Goal: Find specific page/section: Find specific page/section

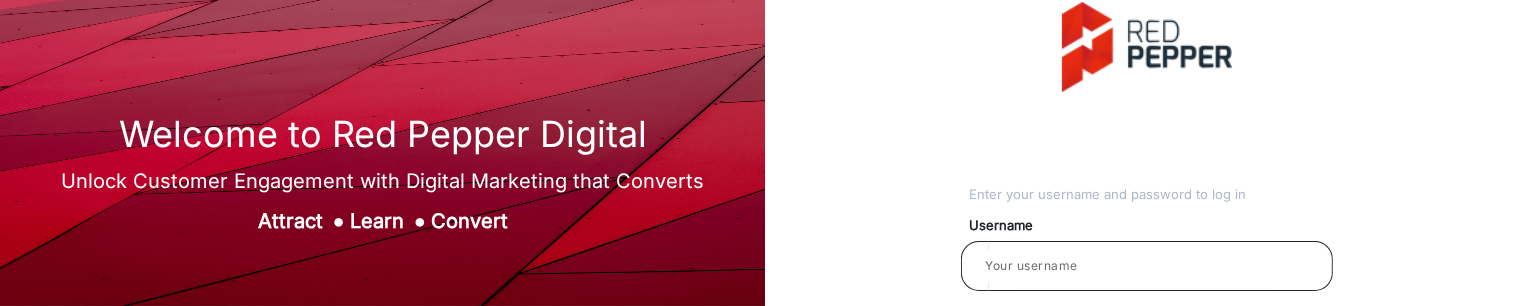
click at [1130, 273] on input "email" at bounding box center [1147, 266] width 340 height 24
type input "Balaji"
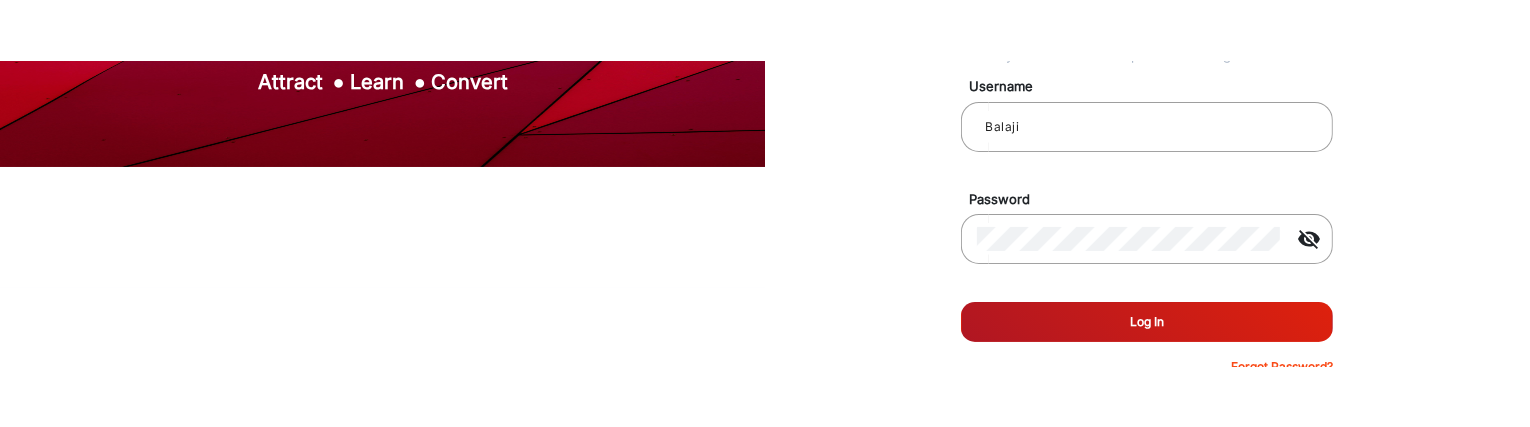
scroll to position [181, 0]
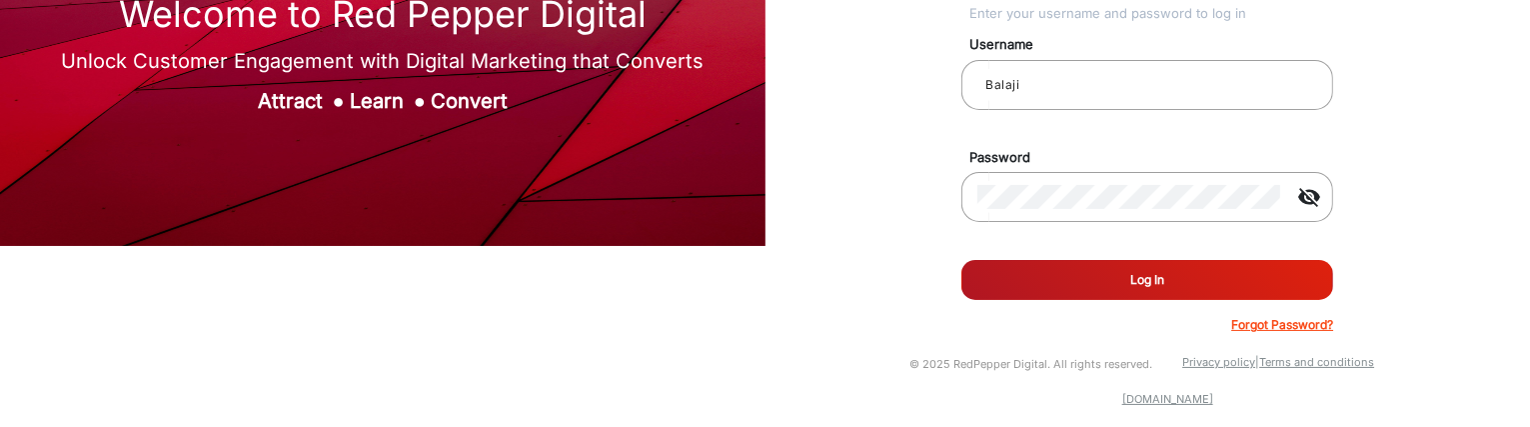
click at [1215, 278] on button "Log In" at bounding box center [1148, 280] width 372 height 40
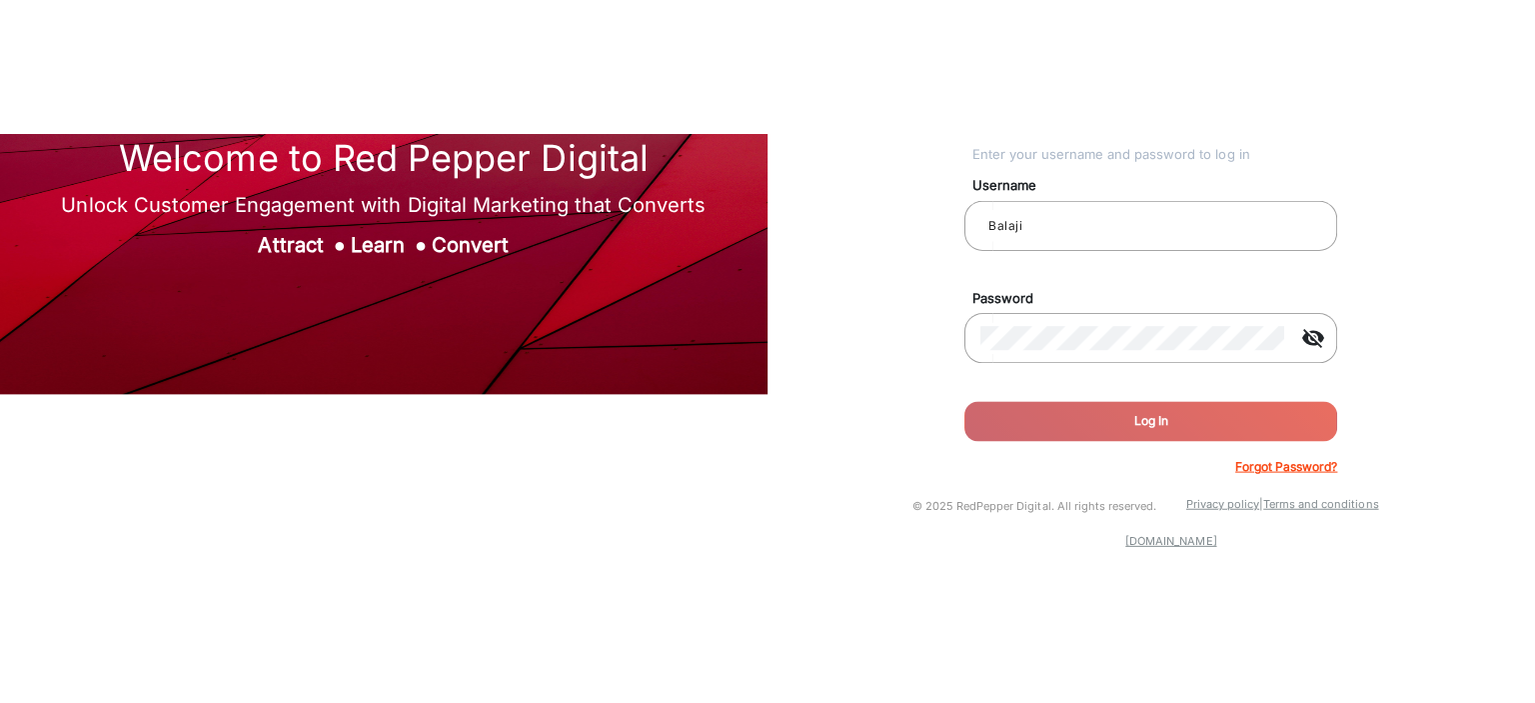
scroll to position [0, 0]
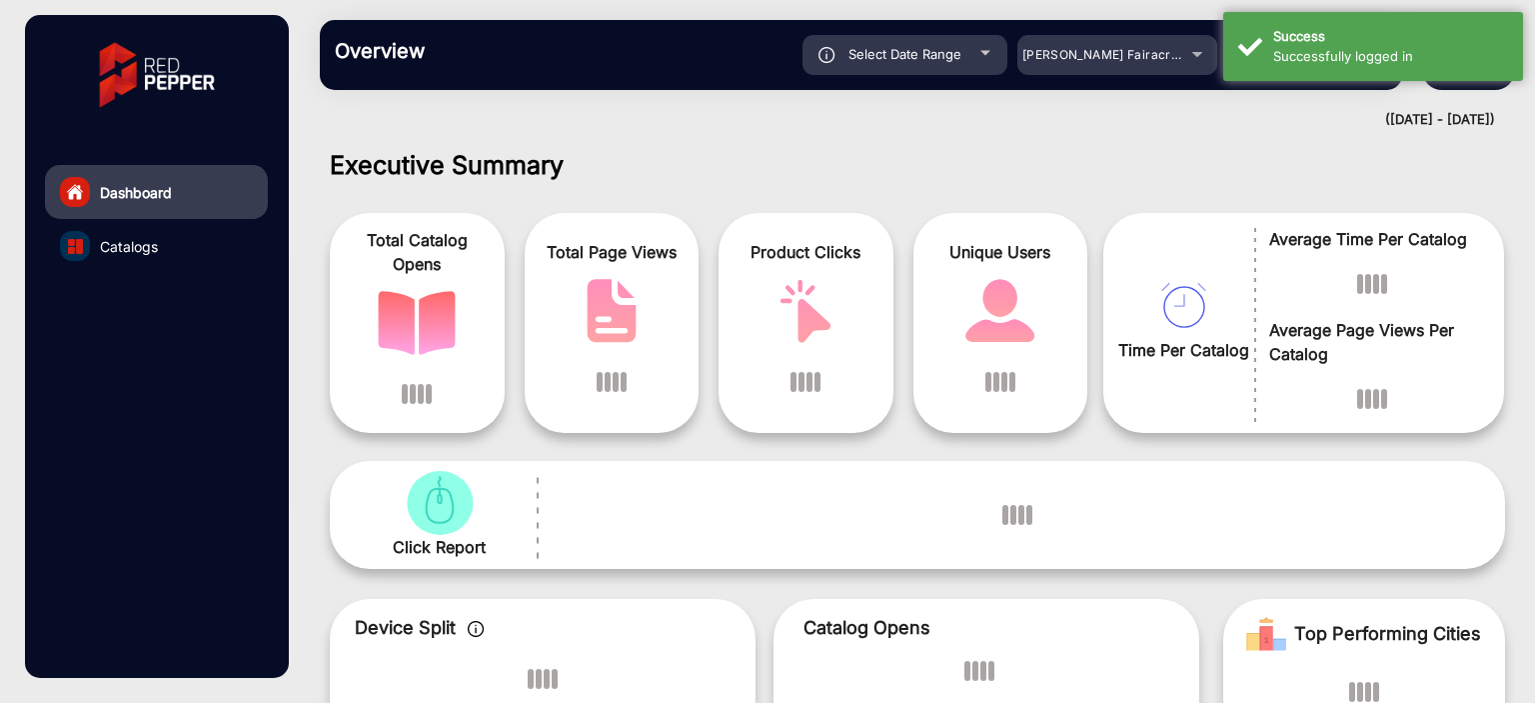
scroll to position [15, 0]
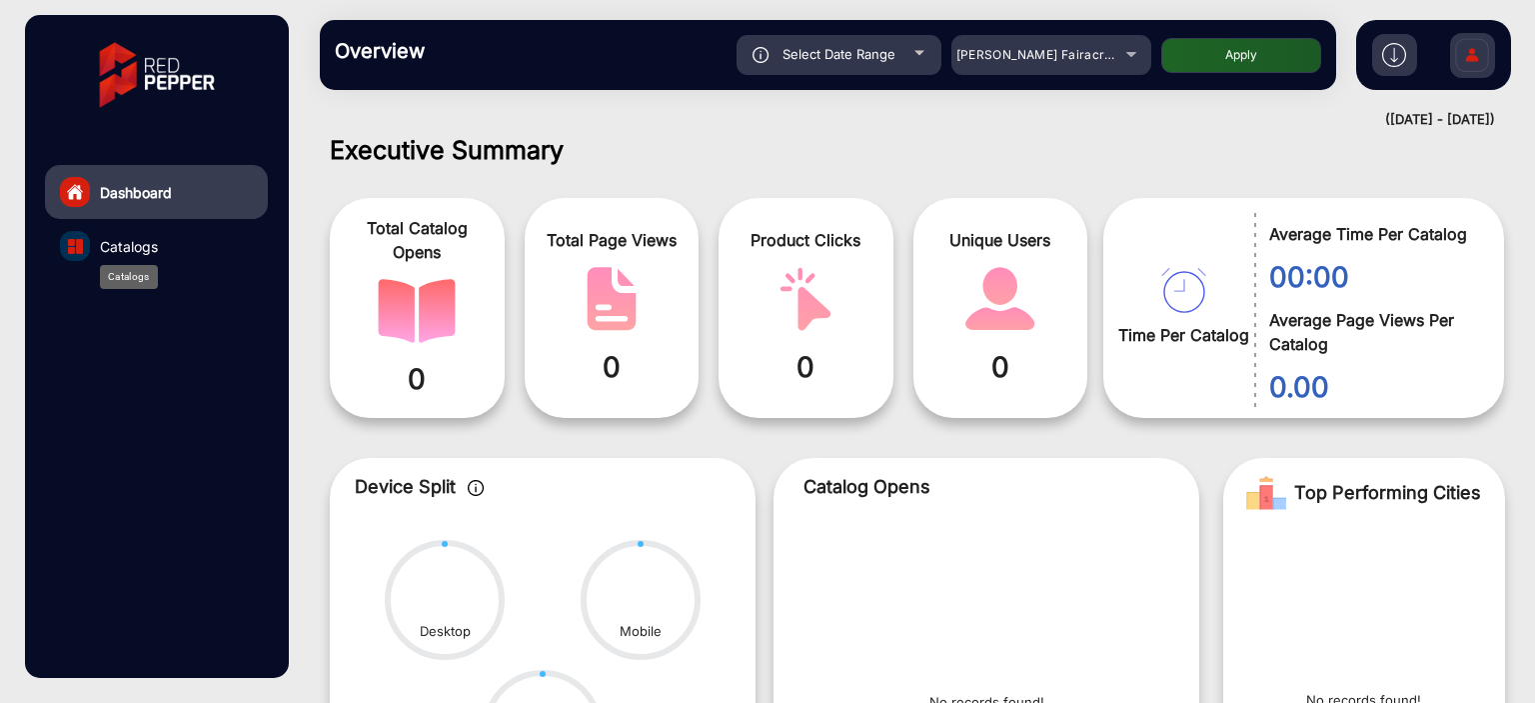
click at [152, 236] on span "Catalogs" at bounding box center [129, 246] width 58 height 21
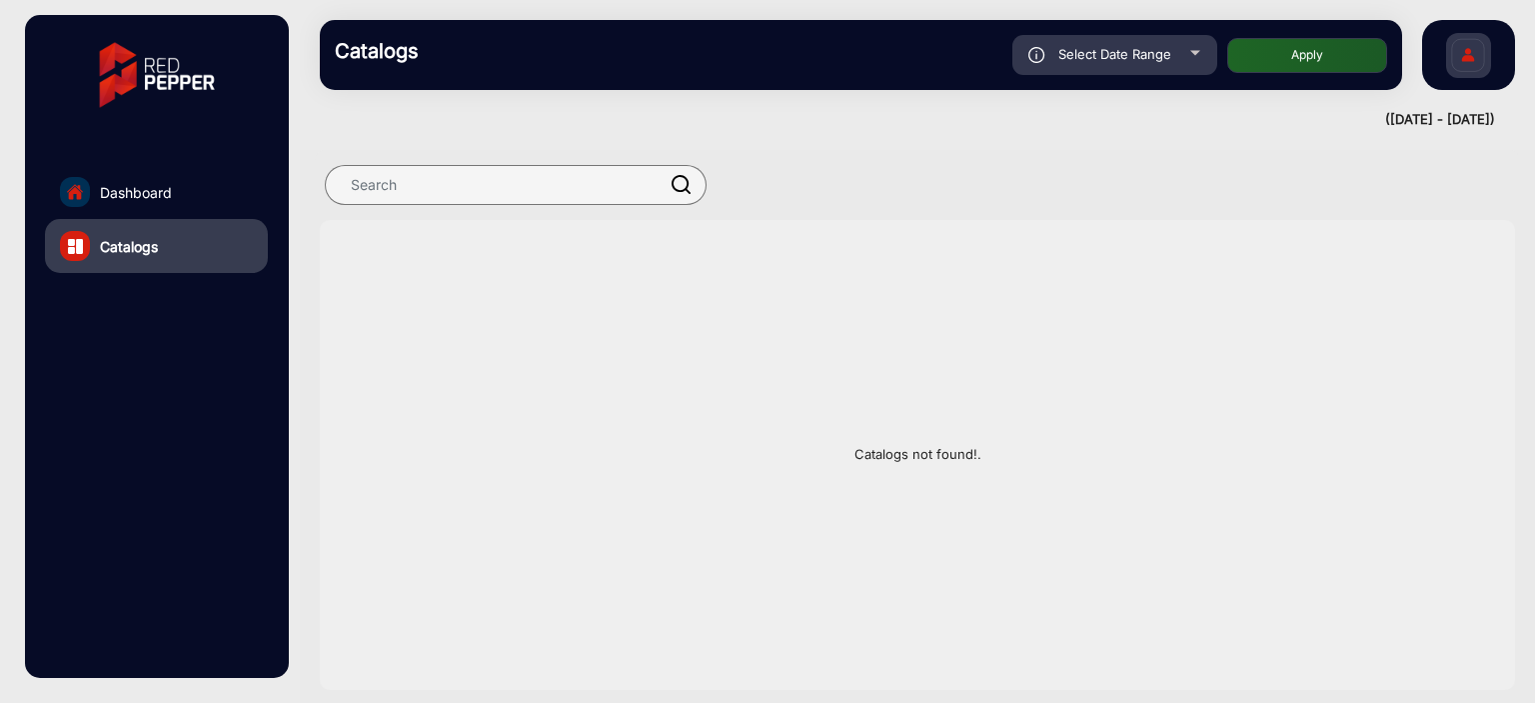
click at [147, 179] on link "Dashboard" at bounding box center [156, 192] width 223 height 54
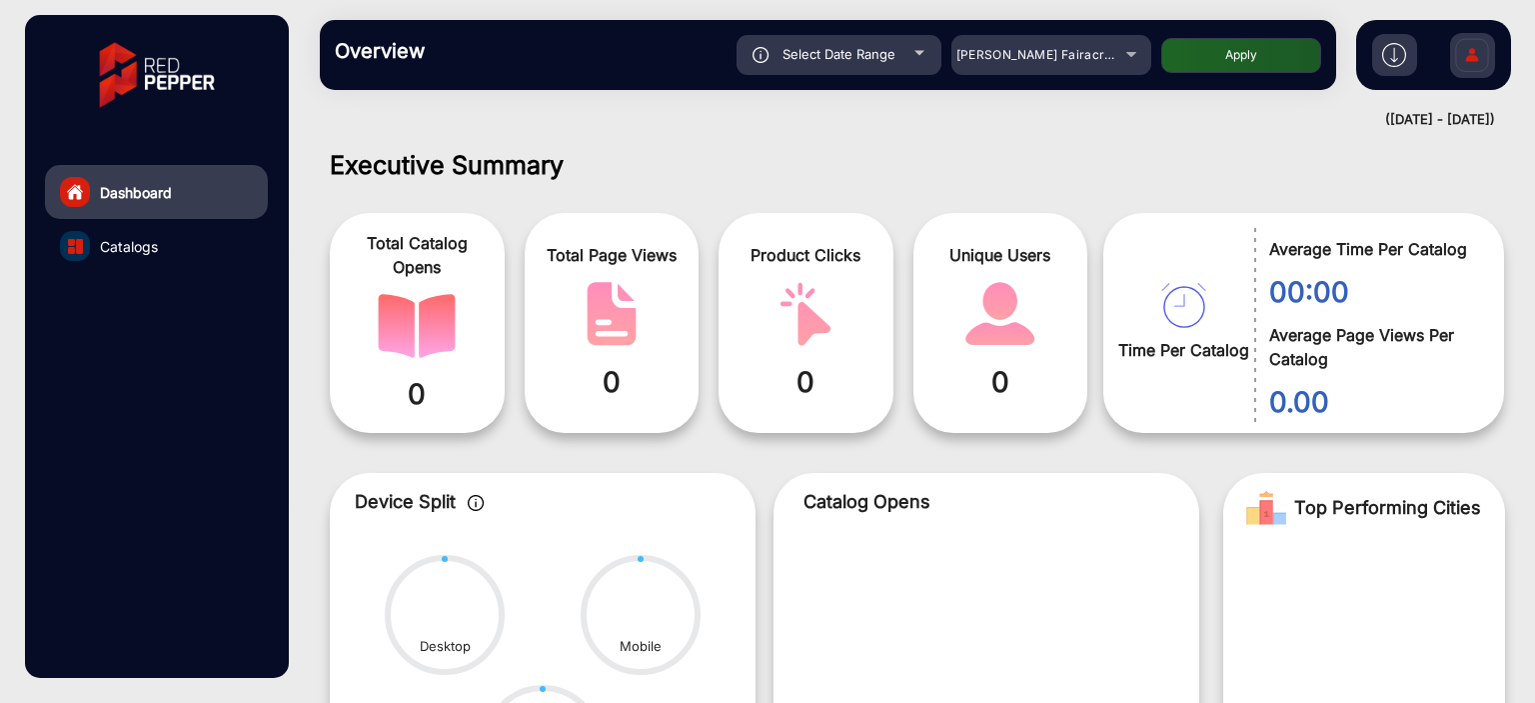
scroll to position [15, 0]
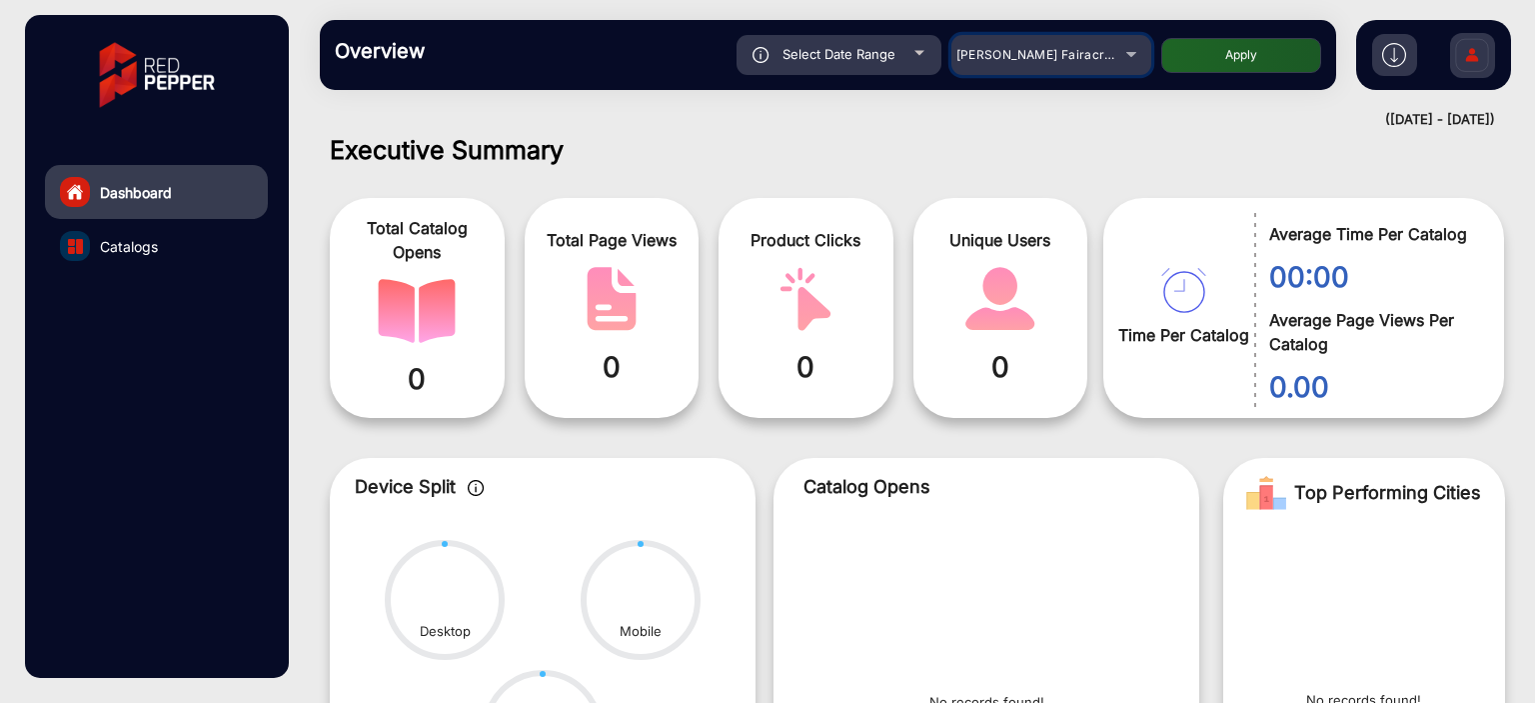
click at [1118, 46] on div "[PERSON_NAME] Fairacre Farms" at bounding box center [1052, 55] width 200 height 24
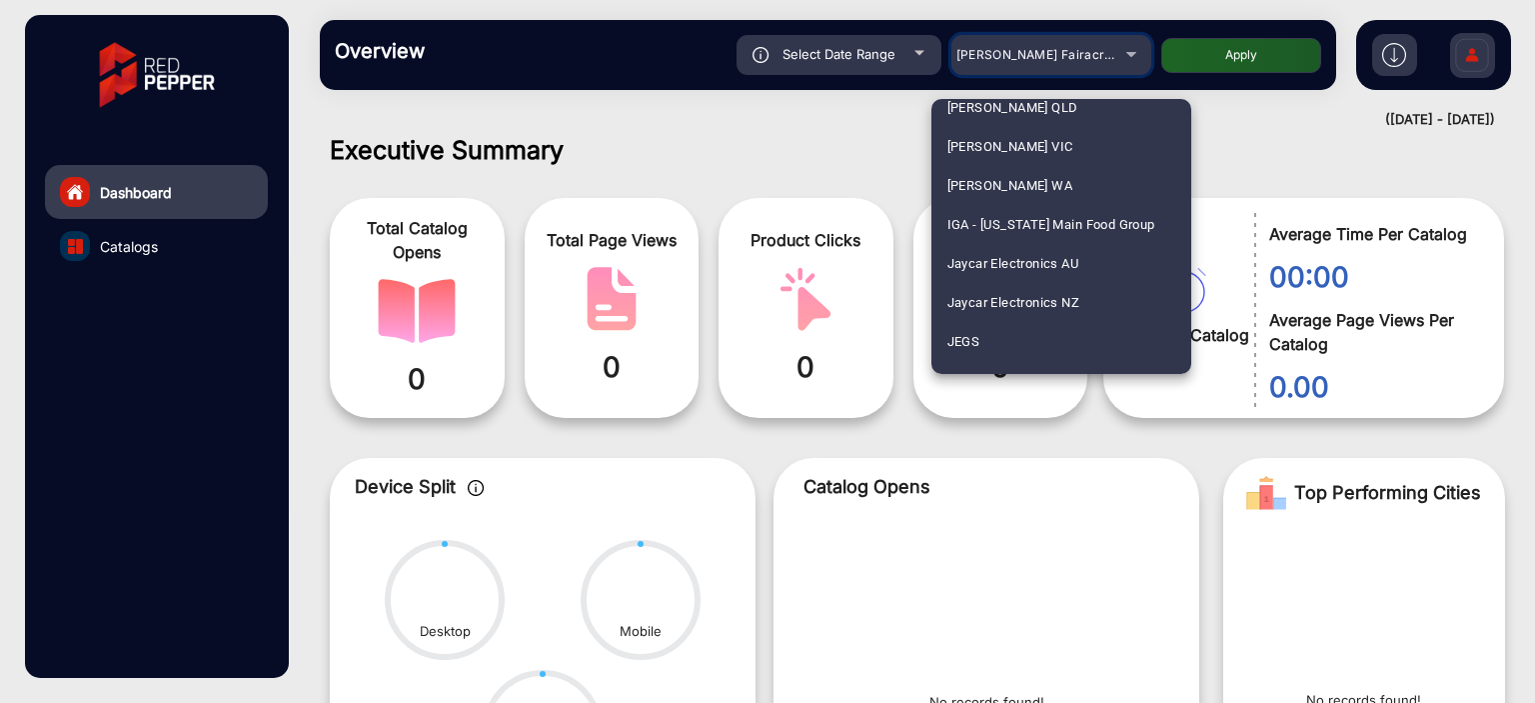
scroll to position [2998, 0]
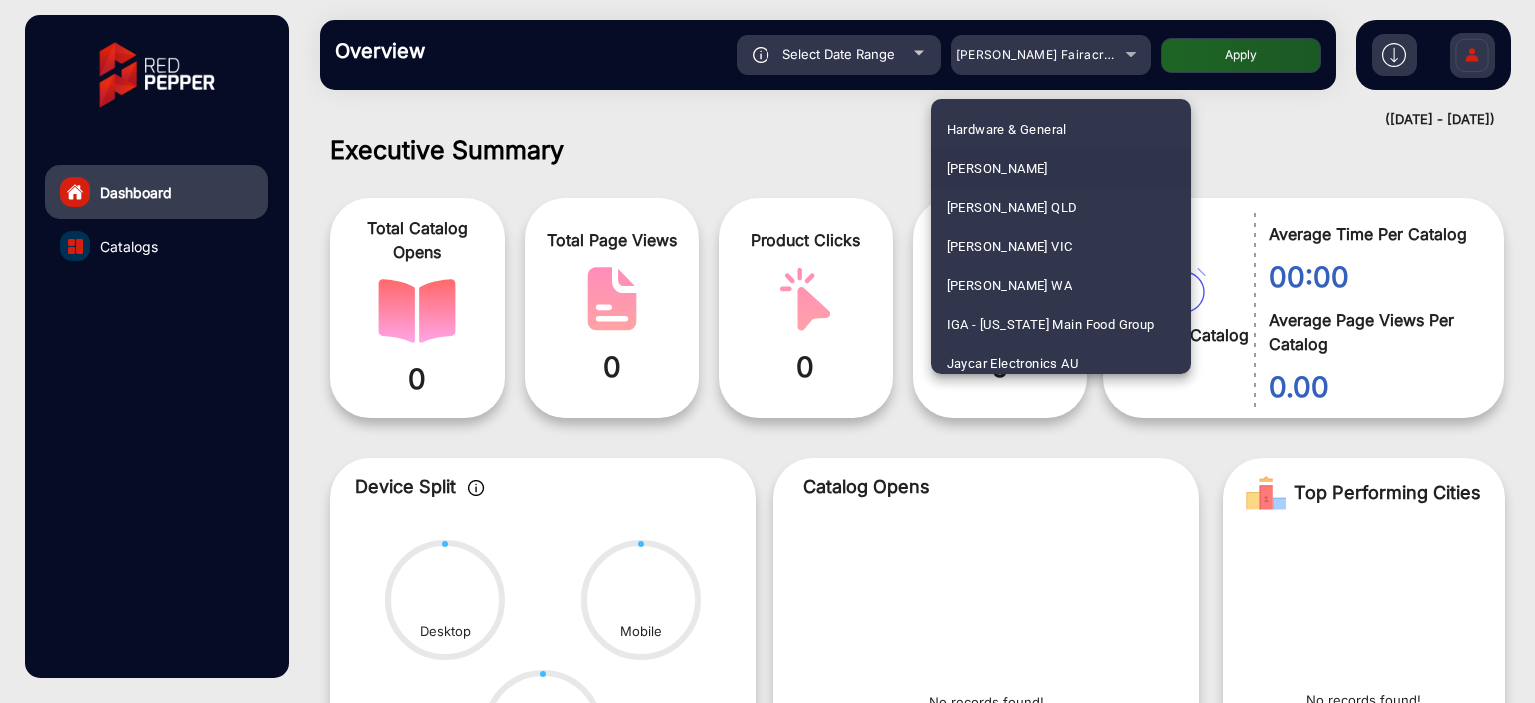
click at [1002, 177] on span "[PERSON_NAME]" at bounding box center [998, 168] width 101 height 39
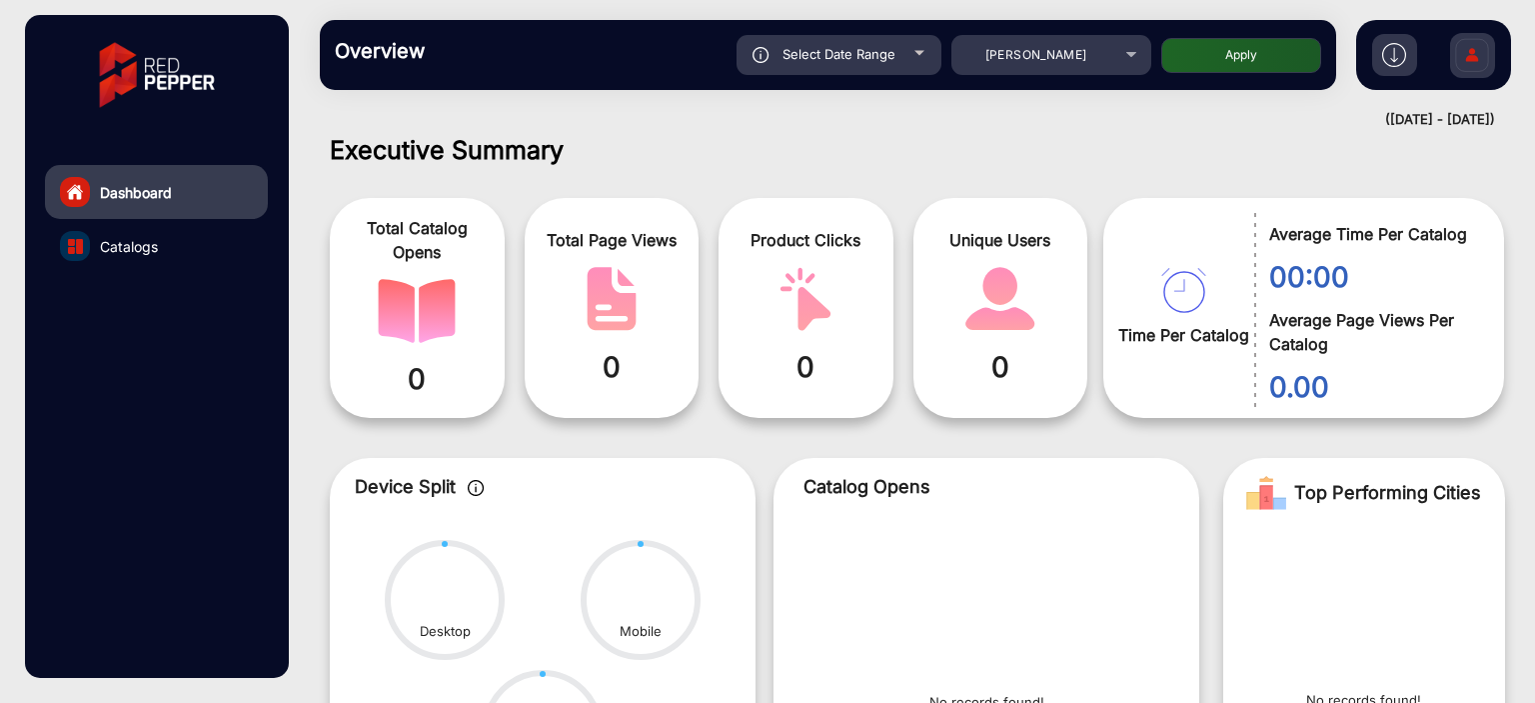
click at [1234, 47] on button "Apply" at bounding box center [1241, 55] width 160 height 35
type input "[DATE]"
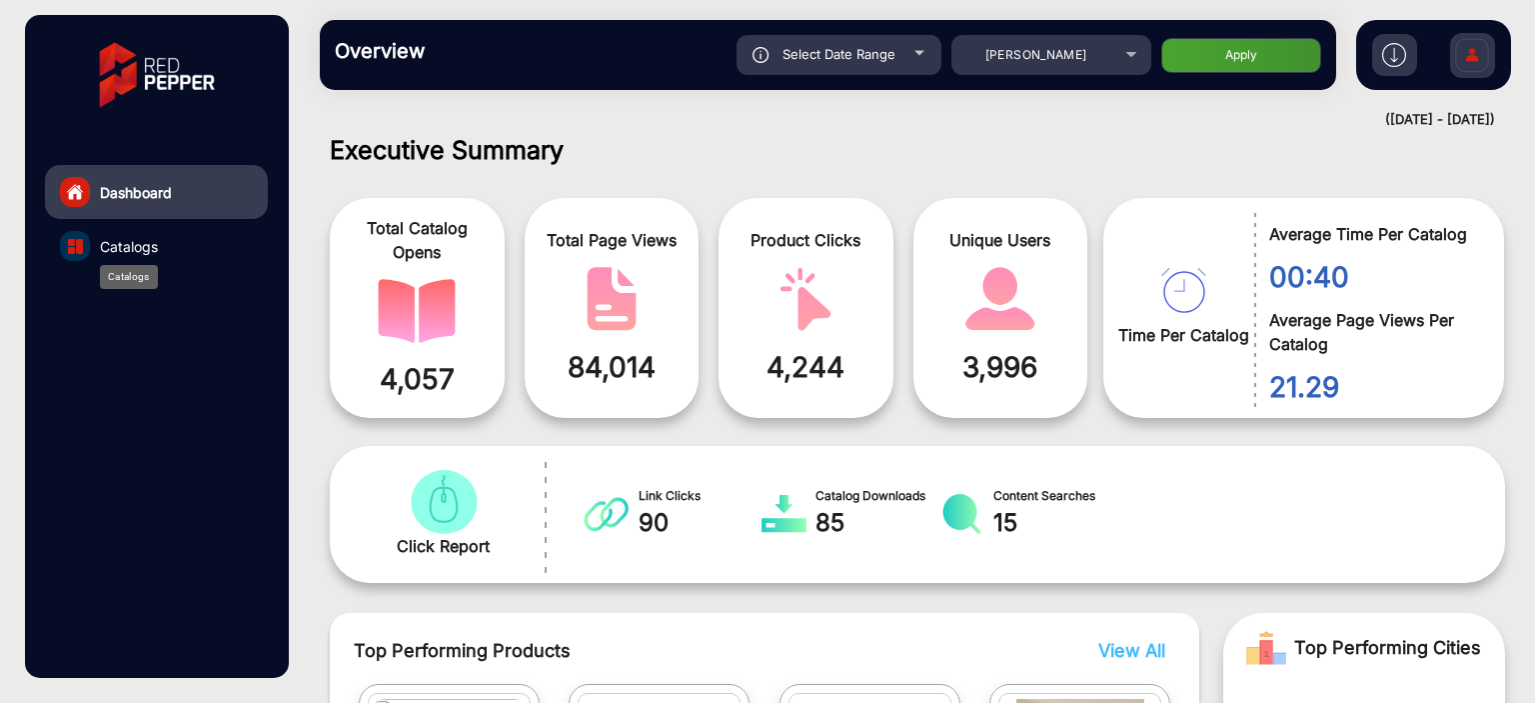
click at [134, 247] on span "Catalogs" at bounding box center [129, 246] width 58 height 21
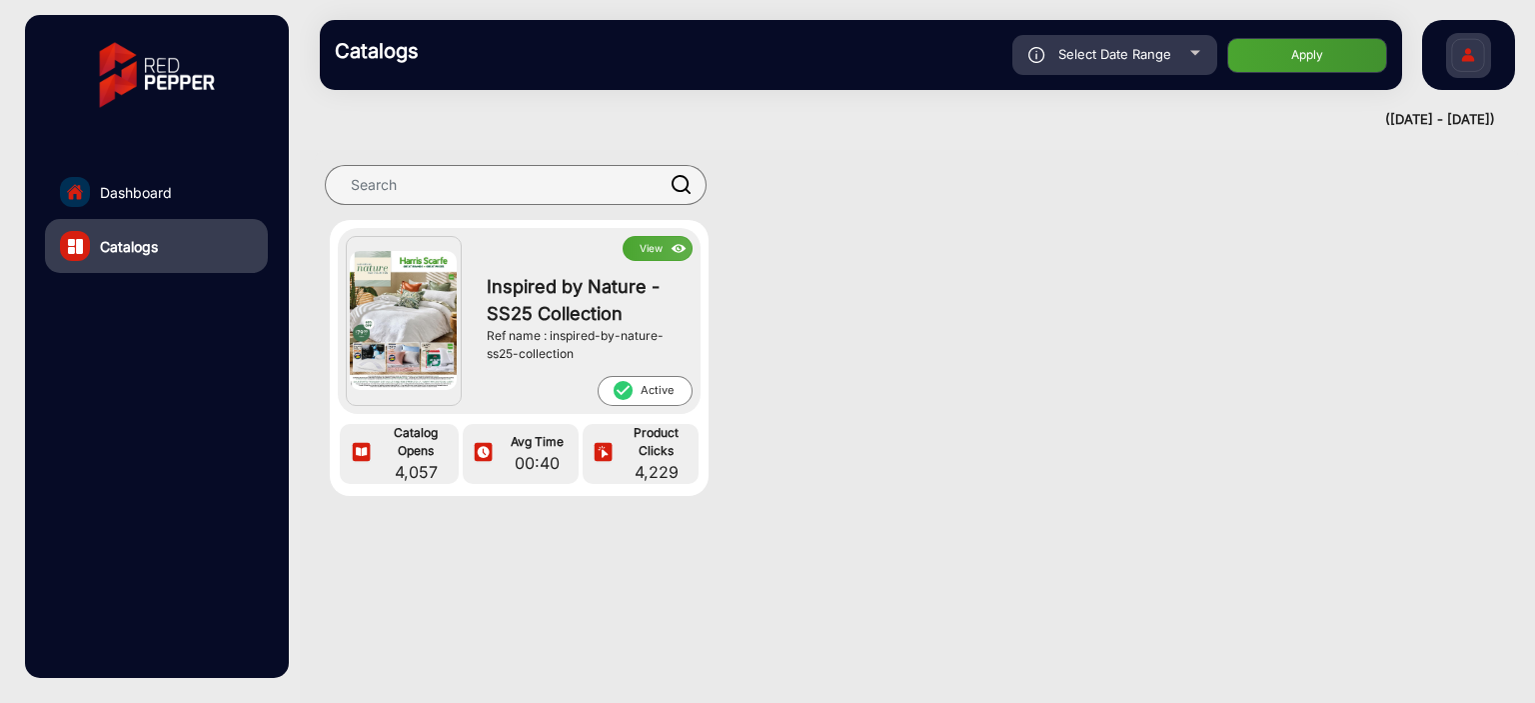
click at [651, 254] on button "View" at bounding box center [658, 248] width 70 height 25
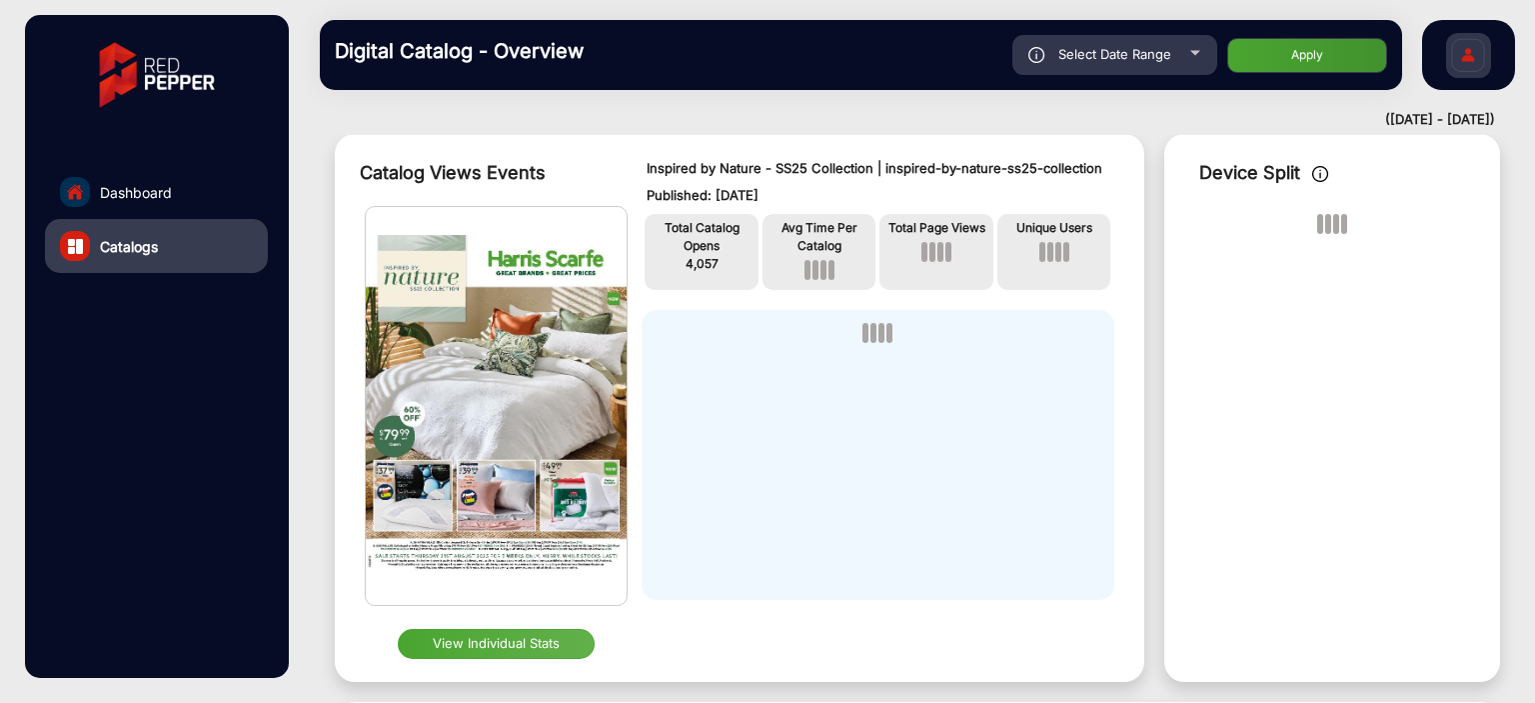
scroll to position [15, 0]
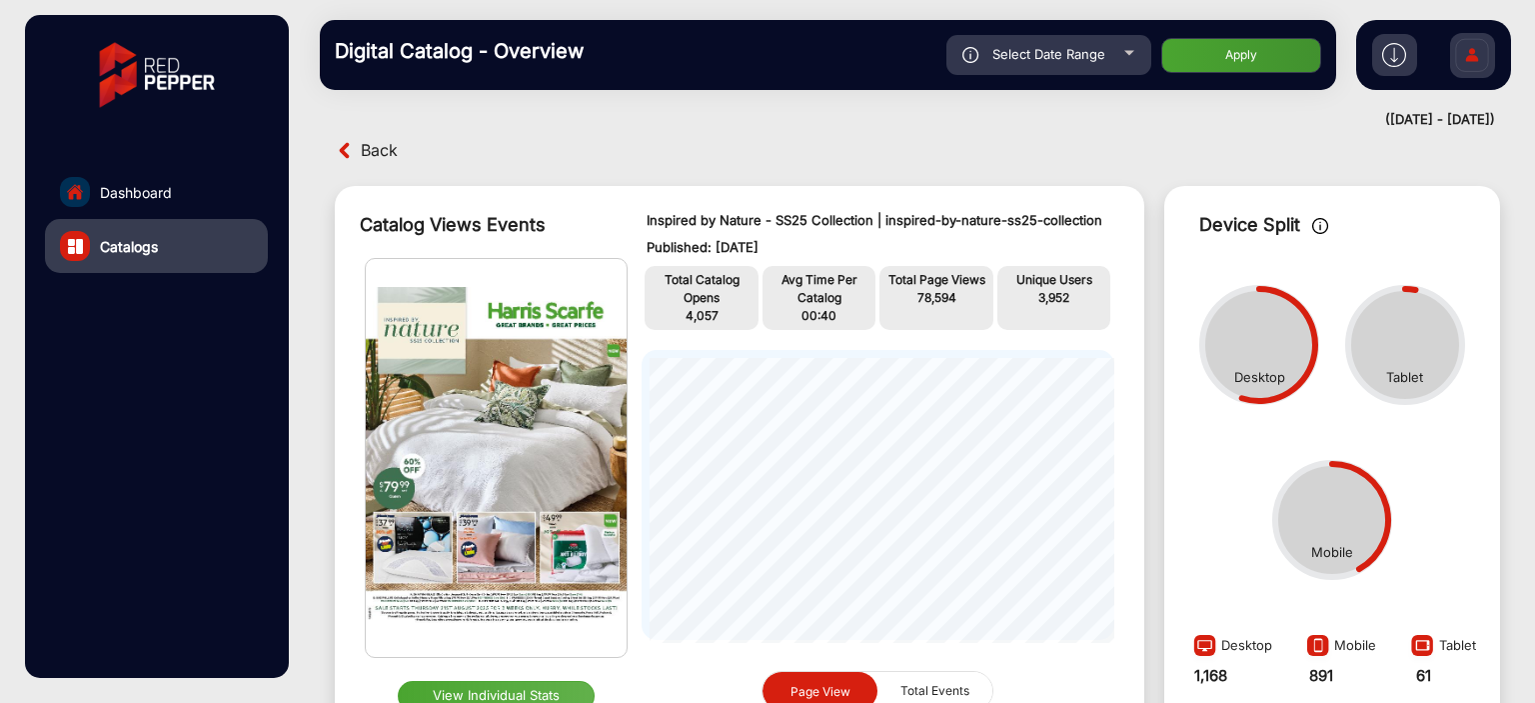
click at [382, 147] on span "Back" at bounding box center [379, 150] width 37 height 31
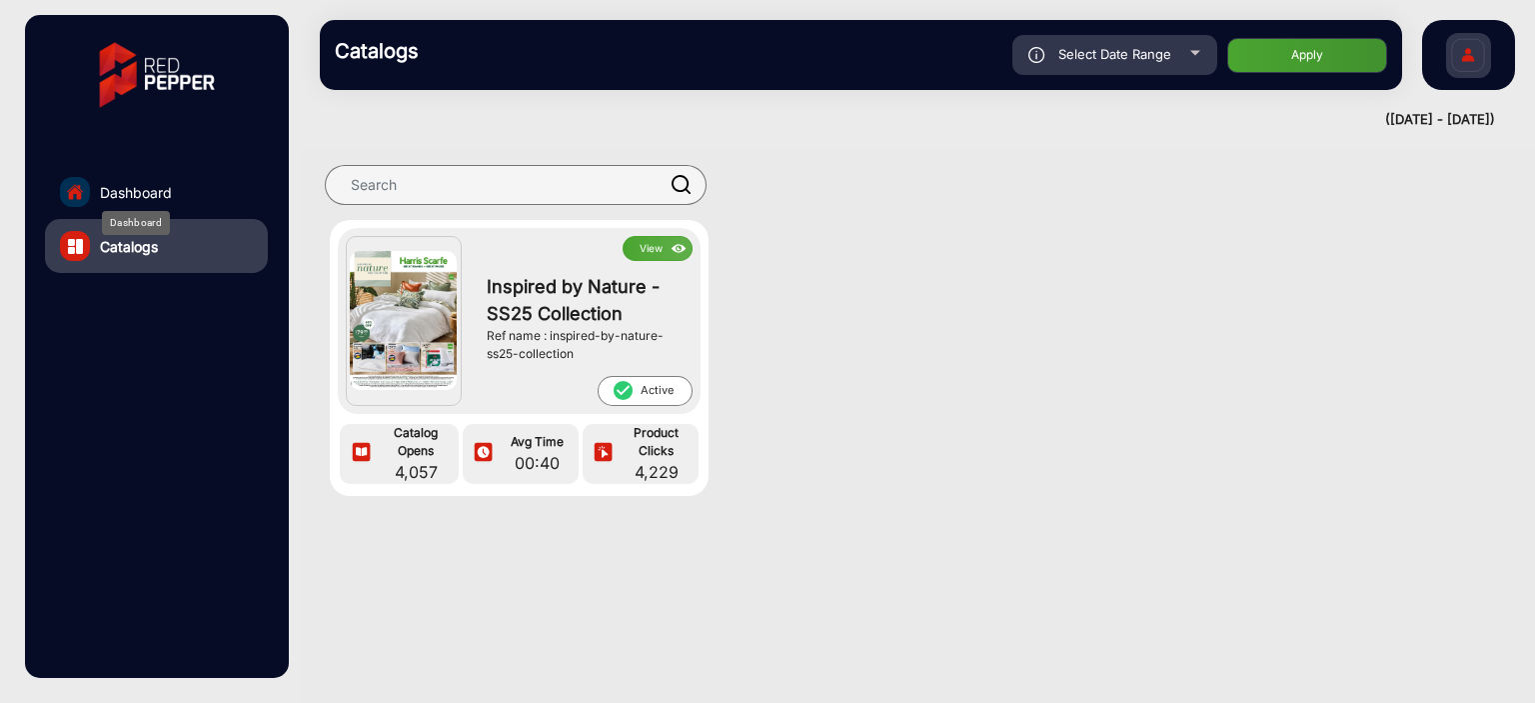
click at [127, 186] on span "Dashboard" at bounding box center [136, 192] width 72 height 21
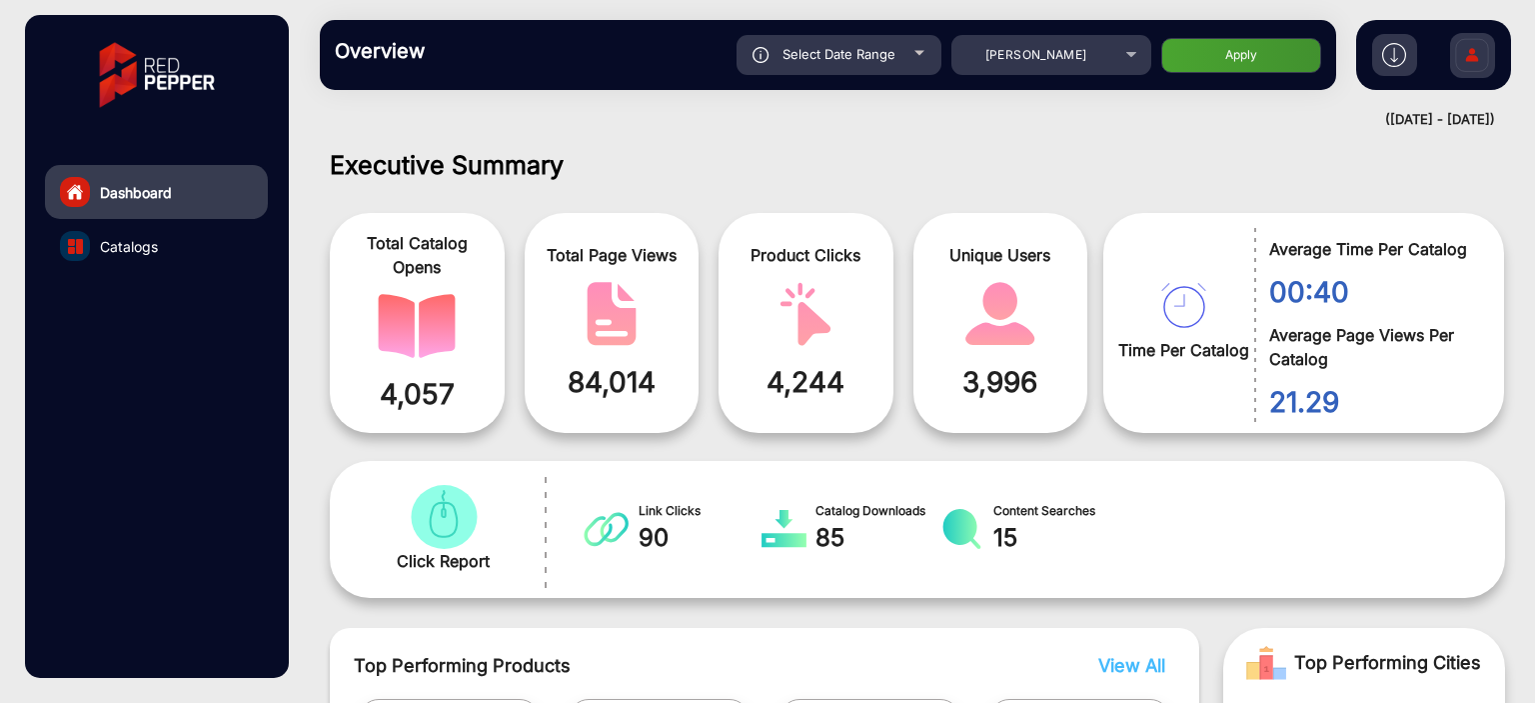
scroll to position [15, 0]
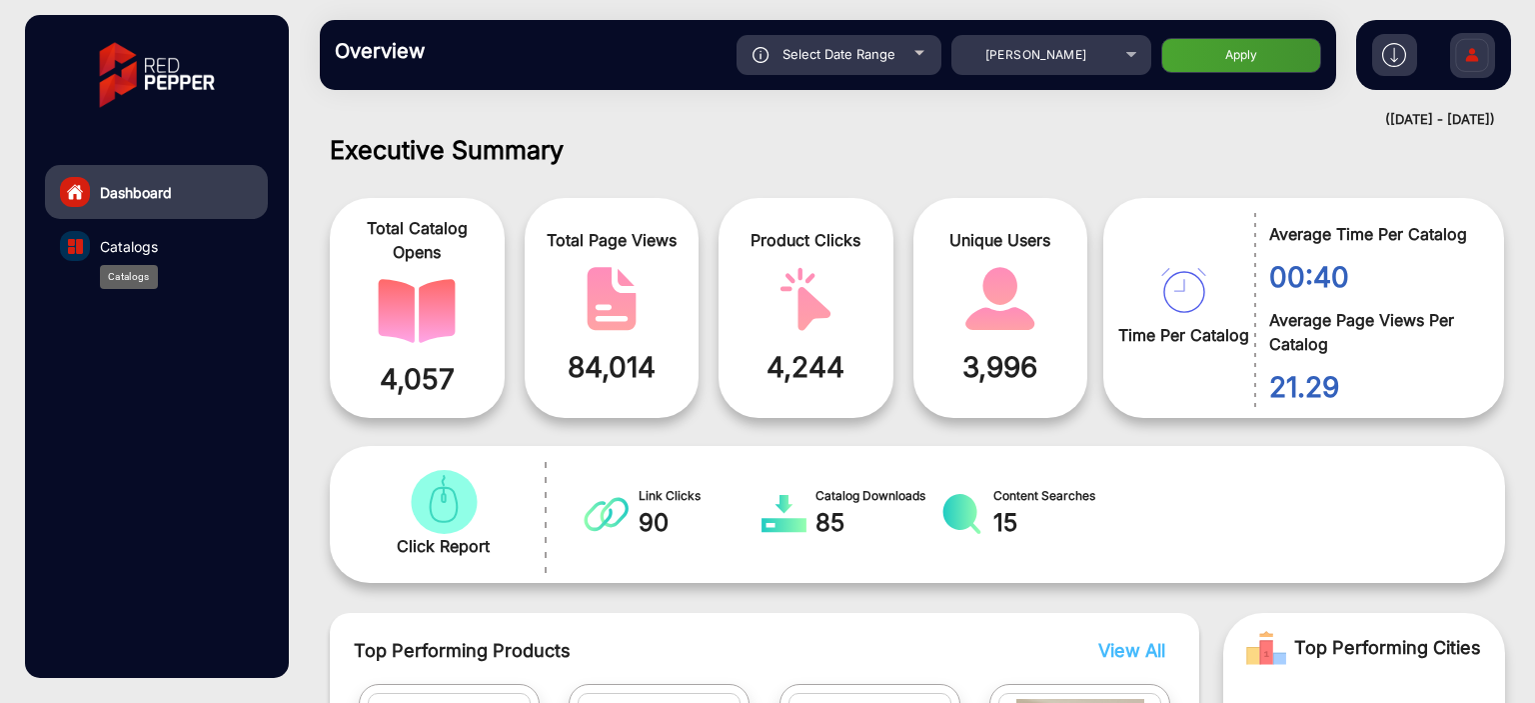
click at [122, 240] on span "Catalogs" at bounding box center [129, 246] width 58 height 21
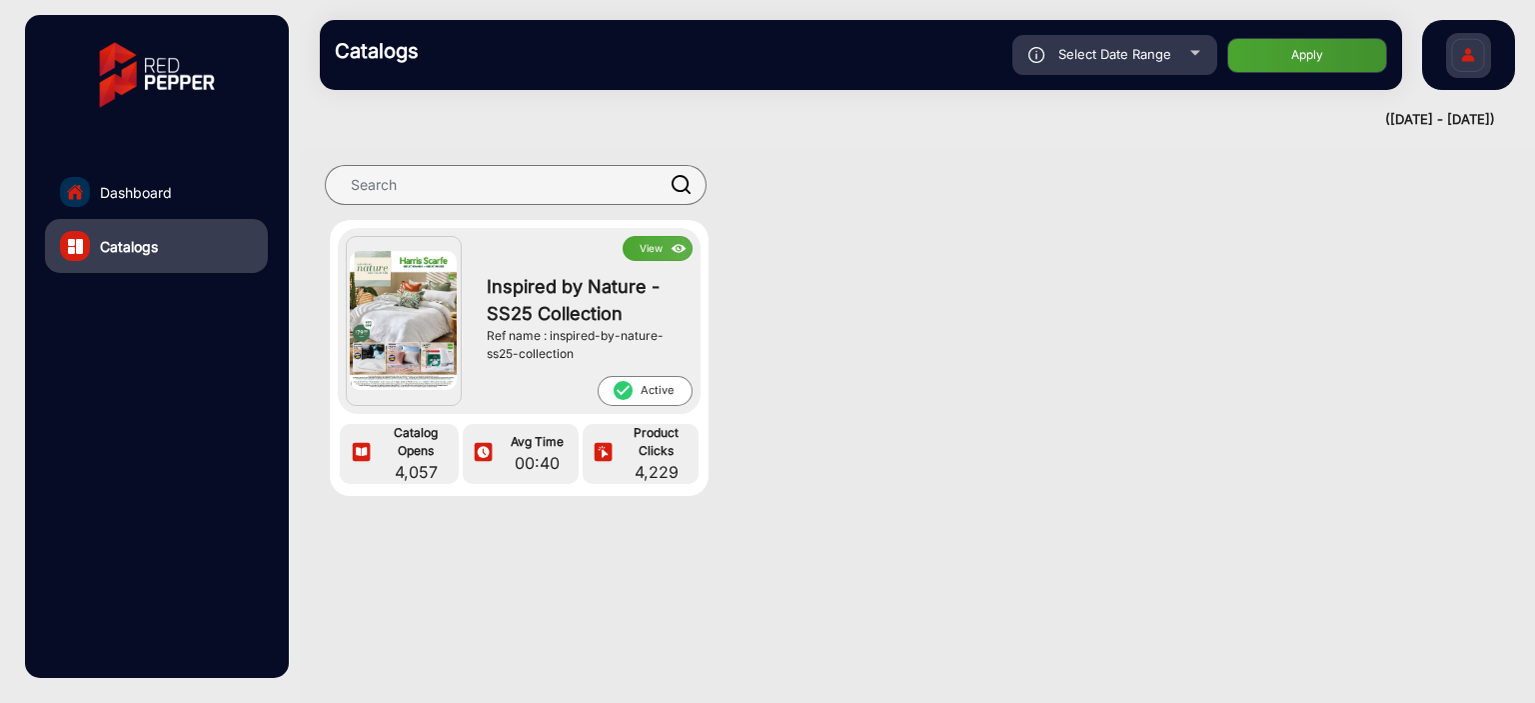
click at [1478, 48] on img at bounding box center [1468, 58] width 42 height 70
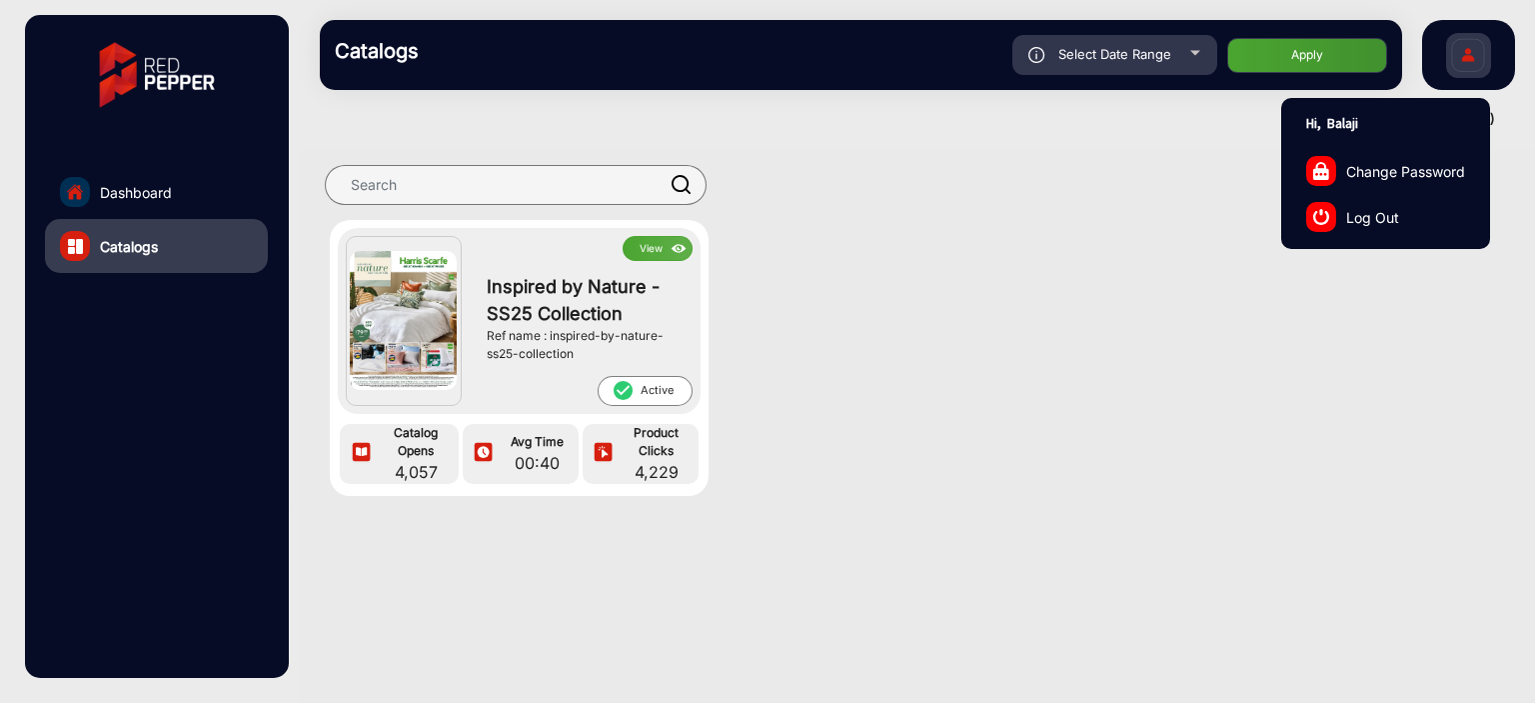
click at [1347, 212] on span "Log Out" at bounding box center [1372, 216] width 53 height 21
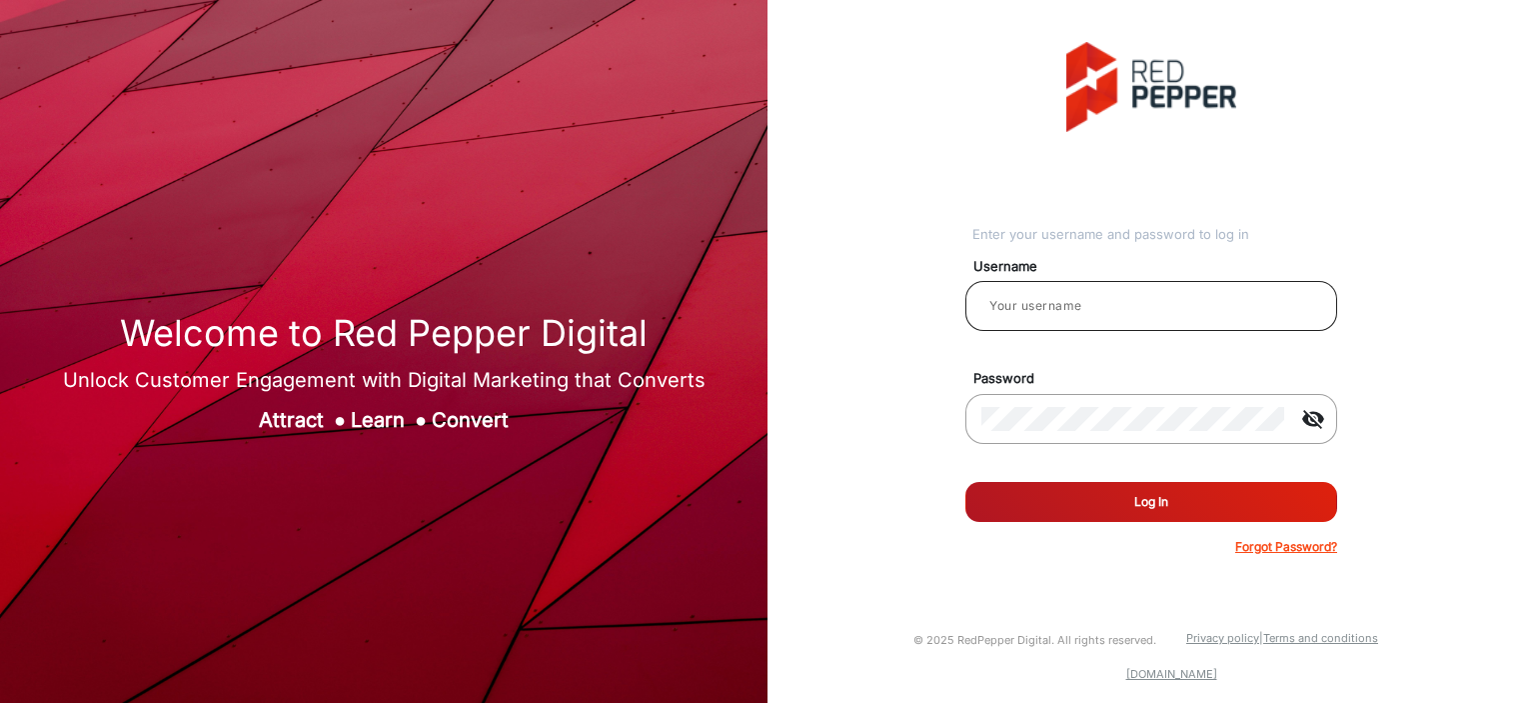
click at [1059, 307] on input "email" at bounding box center [1151, 306] width 340 height 24
type input "Balaji"
click at [1053, 501] on button "Log In" at bounding box center [1152, 502] width 372 height 40
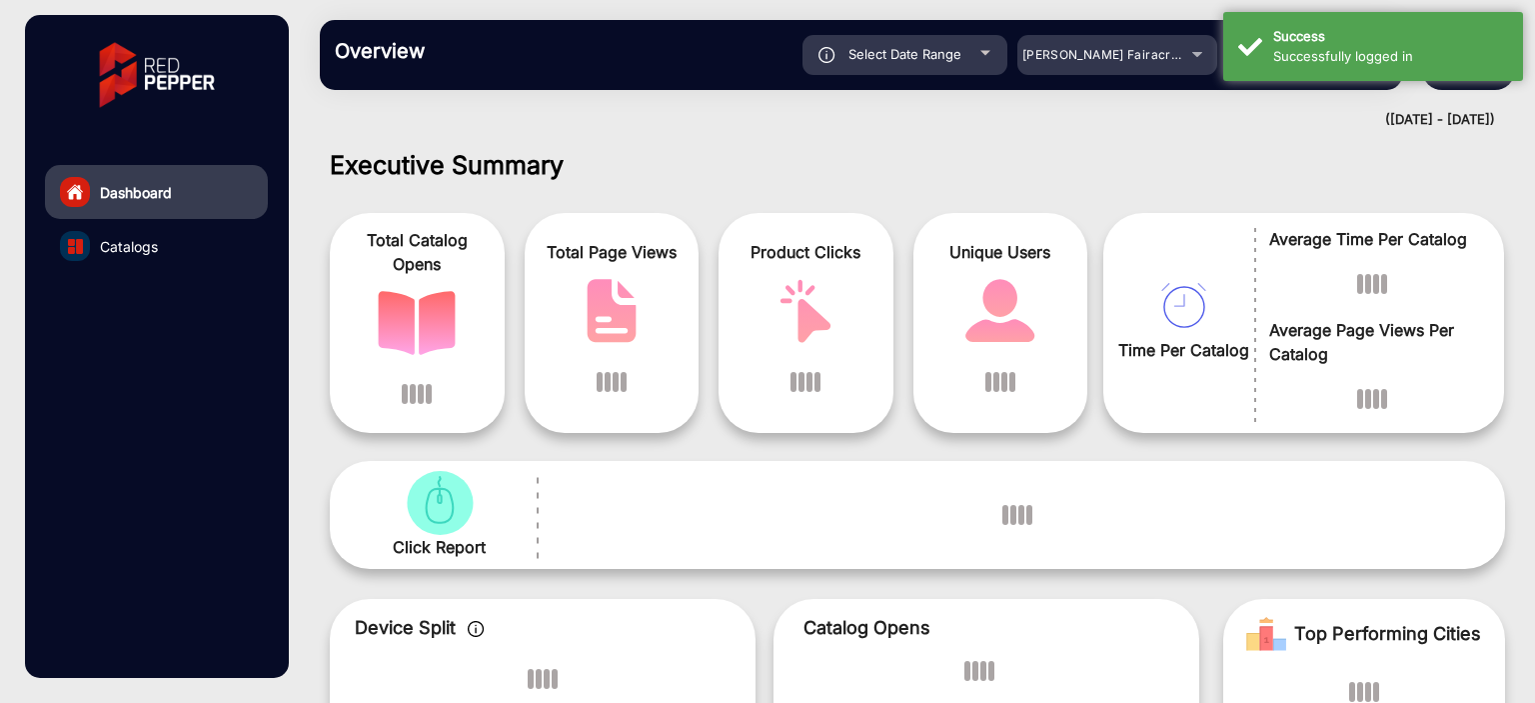
scroll to position [15, 0]
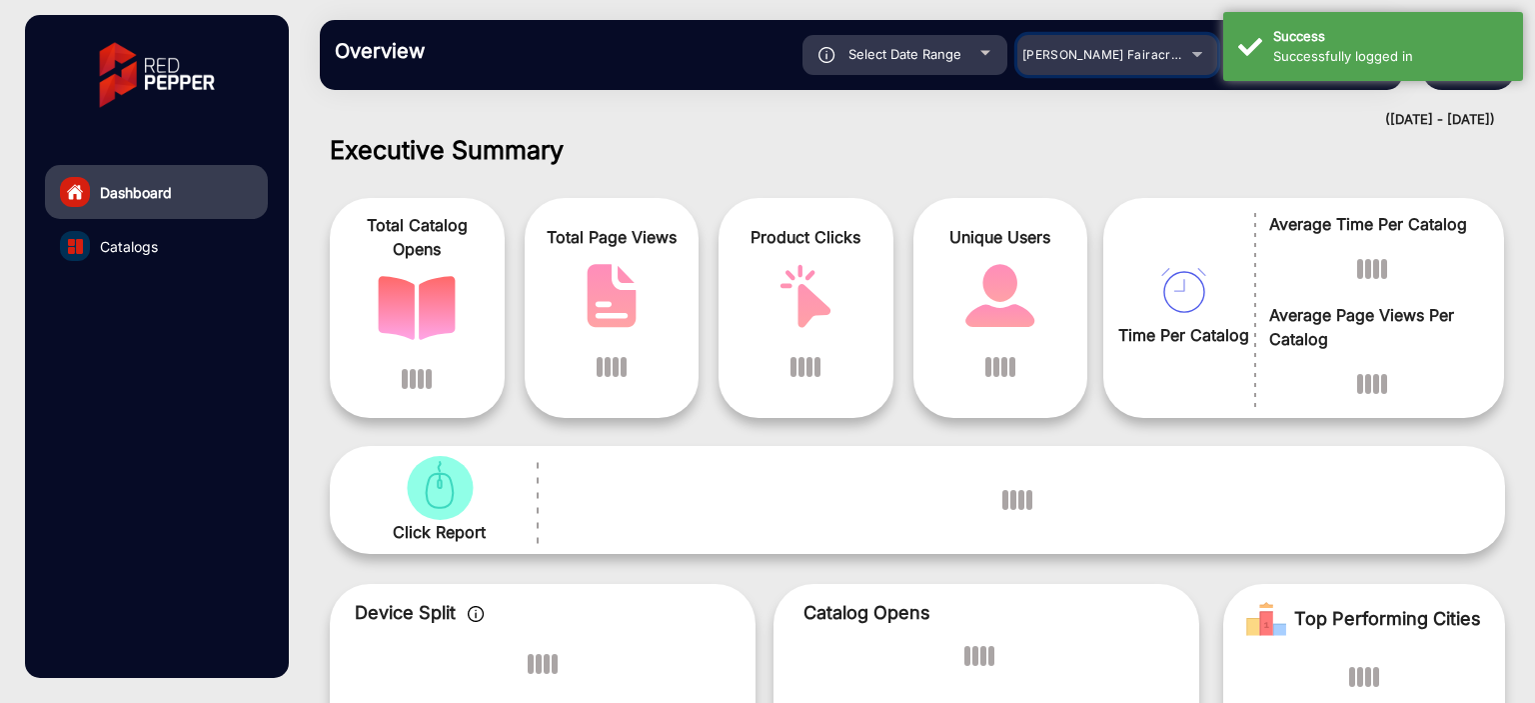
click at [1140, 59] on span "[PERSON_NAME] Fairacre Farms" at bounding box center [1121, 54] width 198 height 15
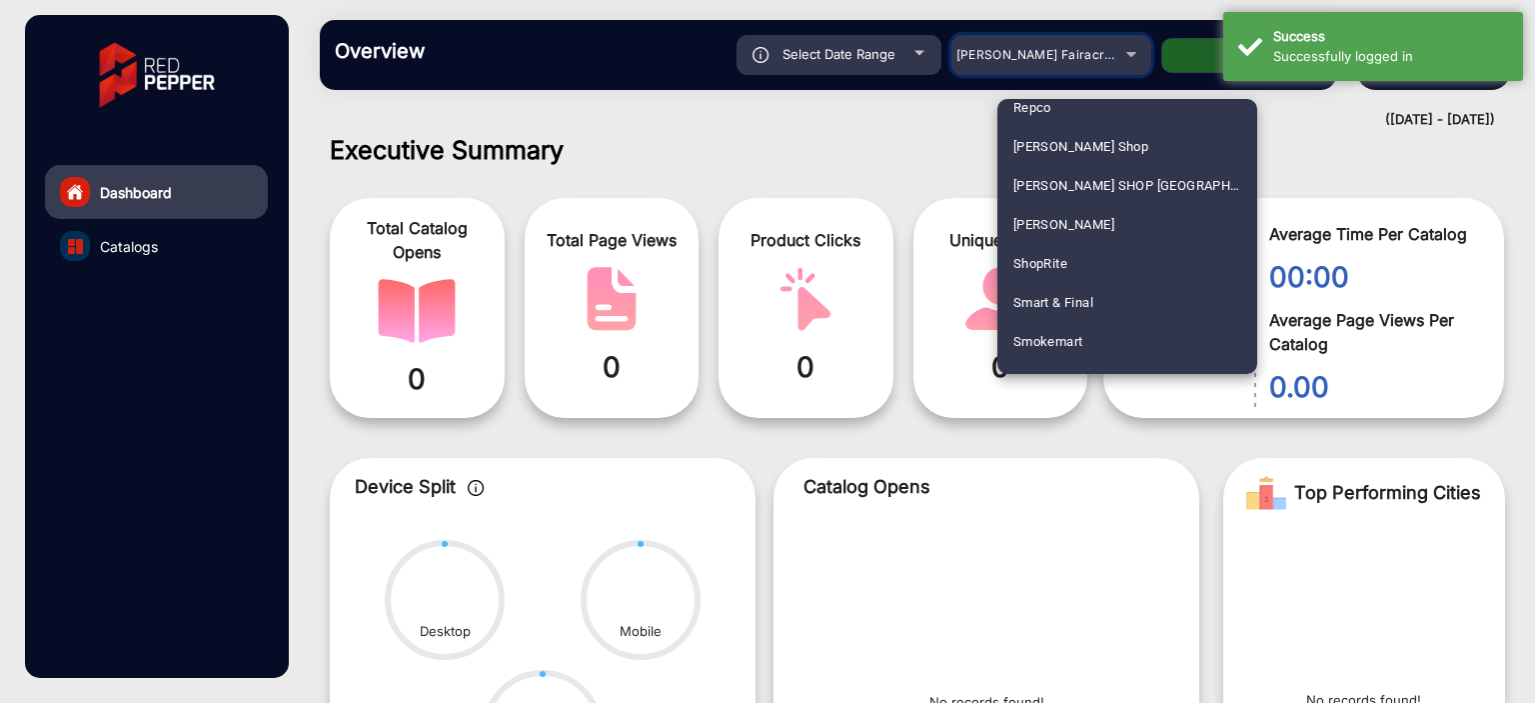
scroll to position [4997, 0]
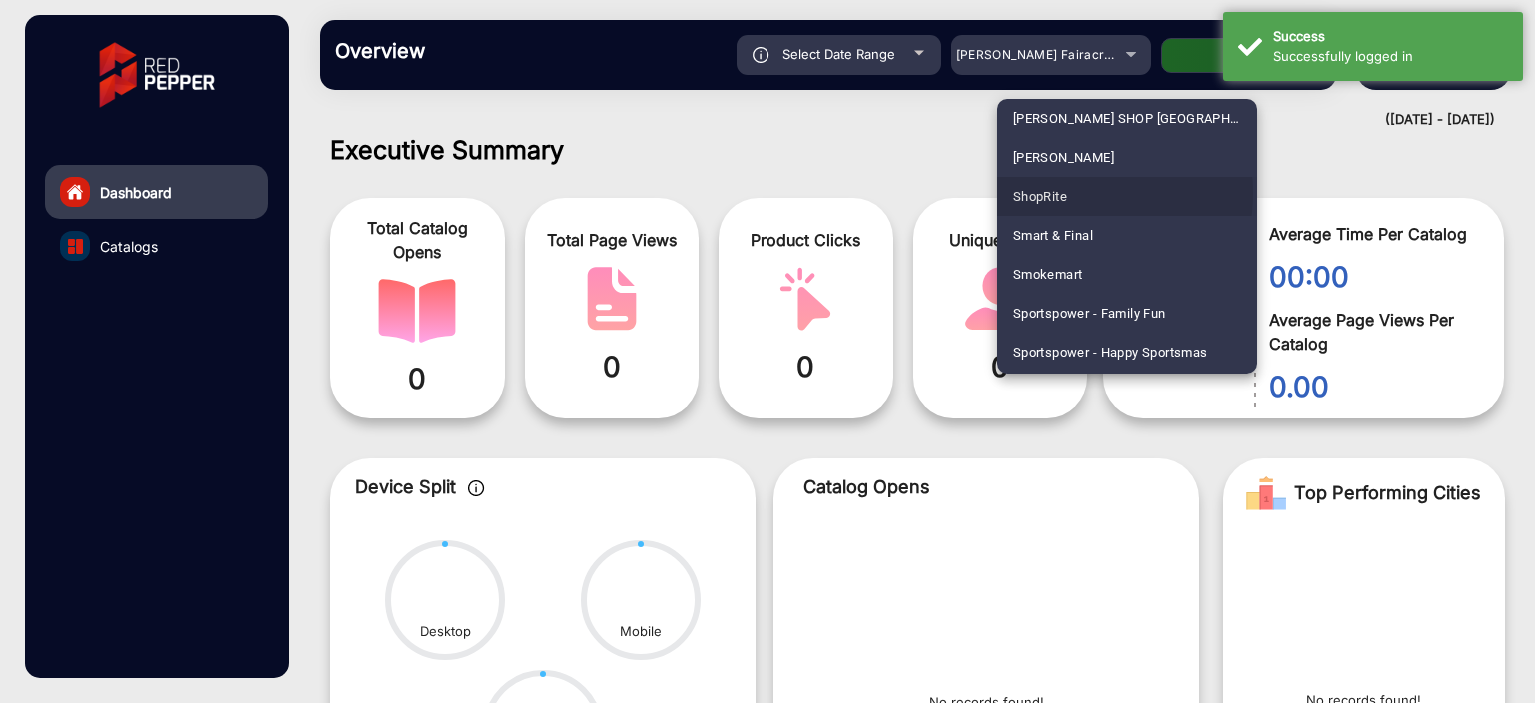
click at [1055, 193] on span "ShopRite" at bounding box center [1040, 196] width 54 height 39
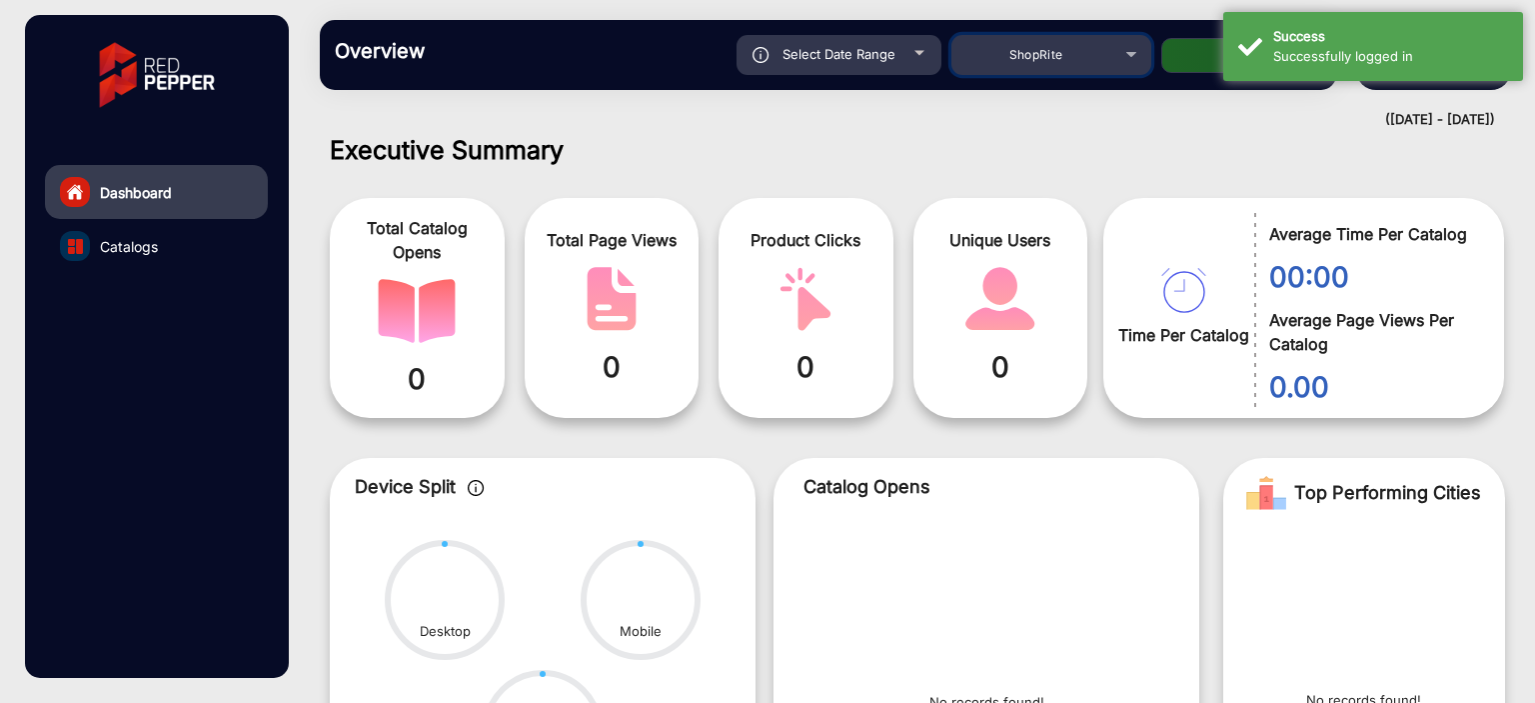
click at [1079, 61] on div "ShopRite" at bounding box center [1037, 55] width 160 height 24
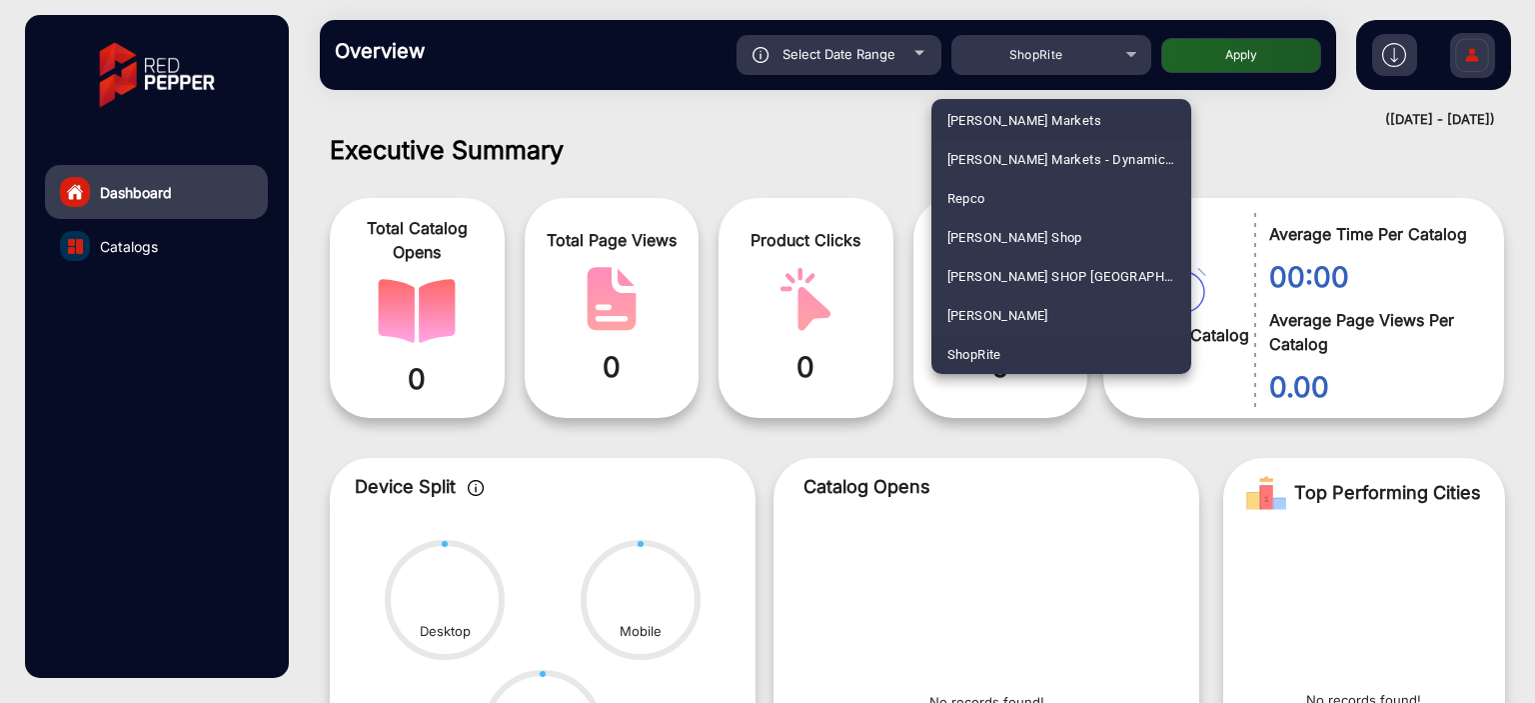
click at [1015, 122] on span "[PERSON_NAME] Markets" at bounding box center [1025, 120] width 155 height 39
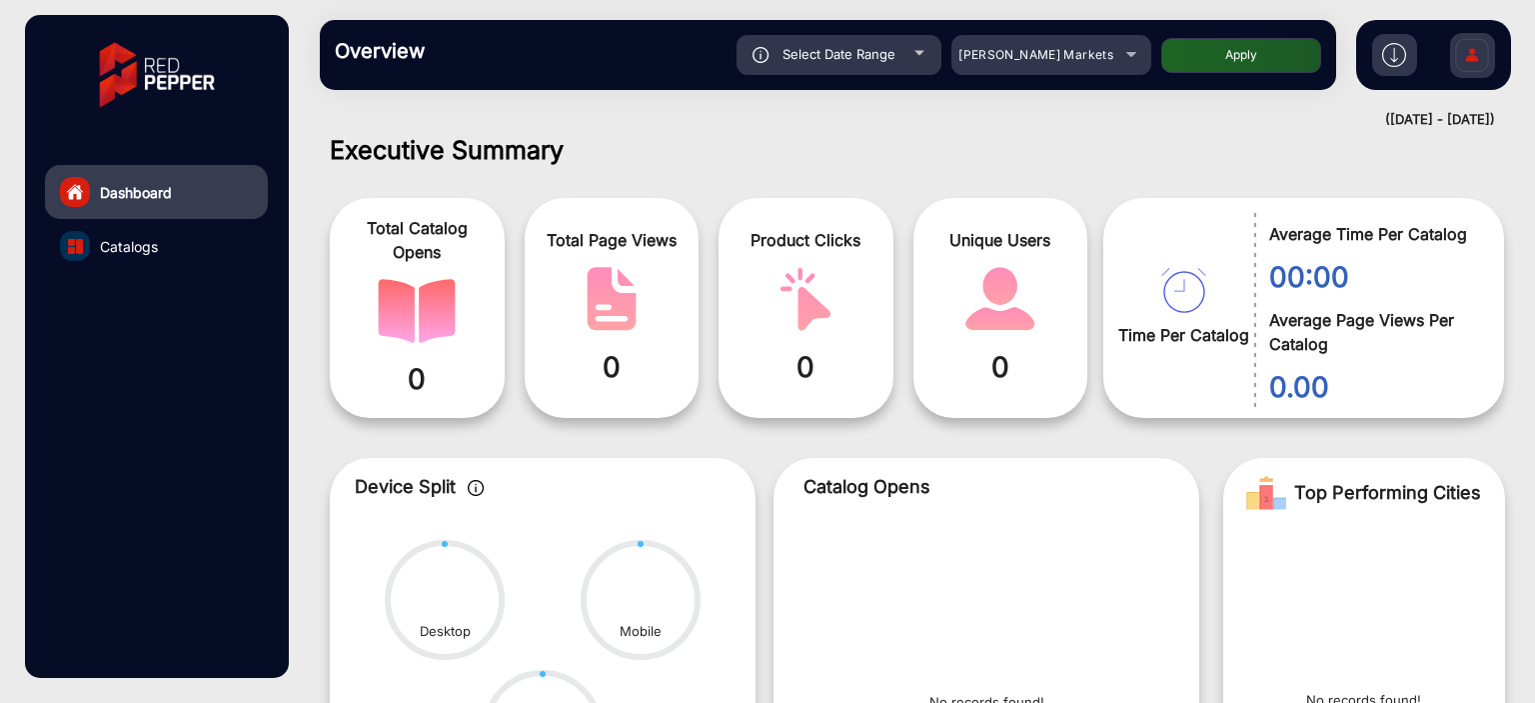
click at [1214, 56] on button "Apply" at bounding box center [1241, 55] width 160 height 35
type input "[DATE]"
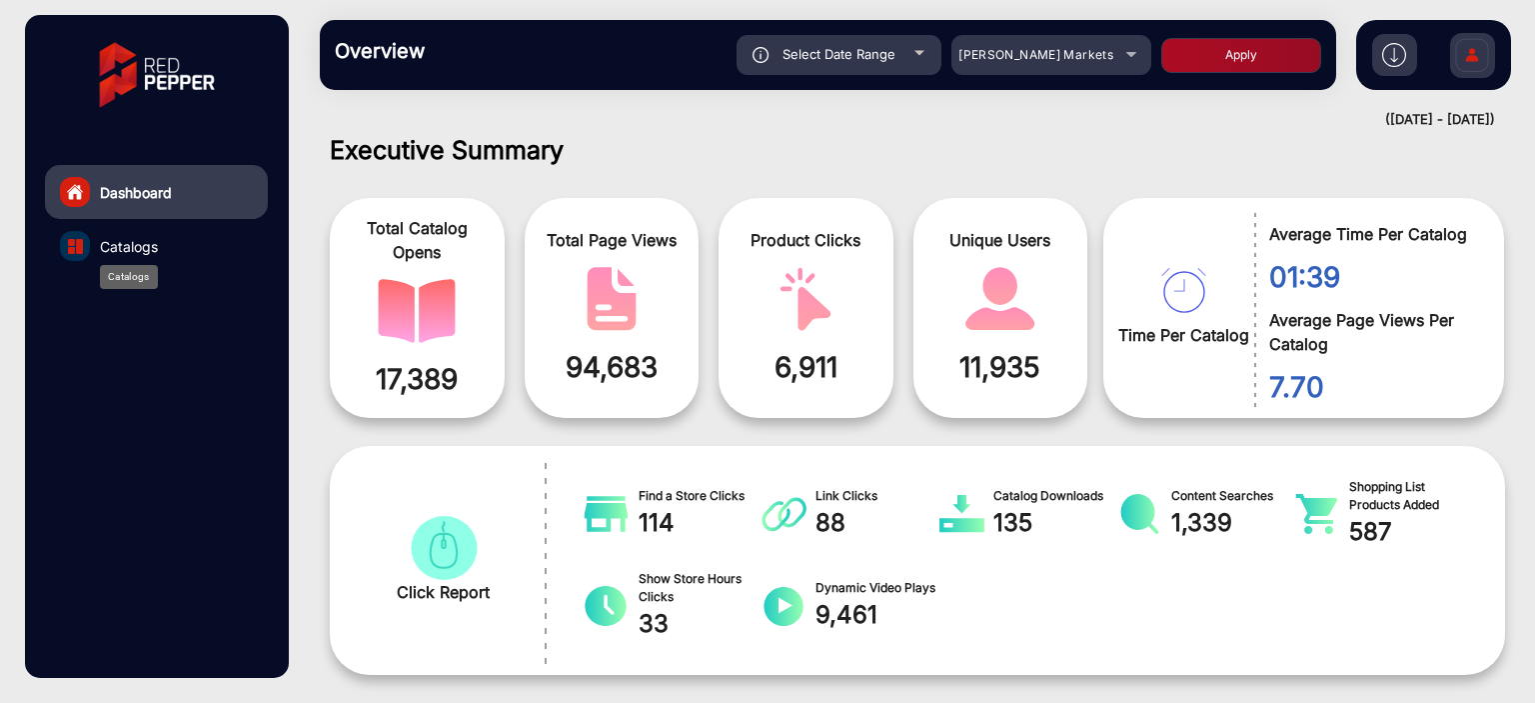
click at [128, 255] on span "Catalogs" at bounding box center [129, 246] width 58 height 21
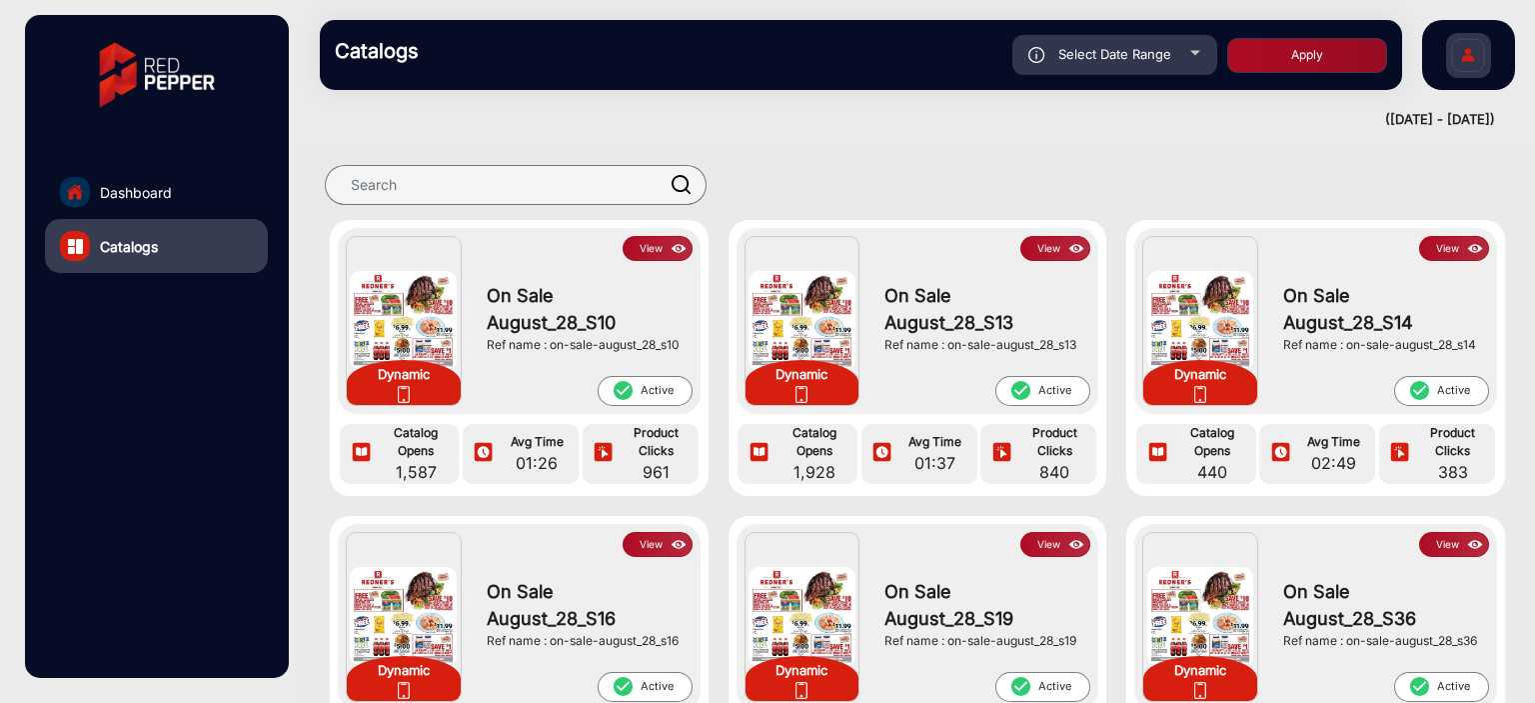
click at [670, 252] on img at bounding box center [679, 249] width 23 height 22
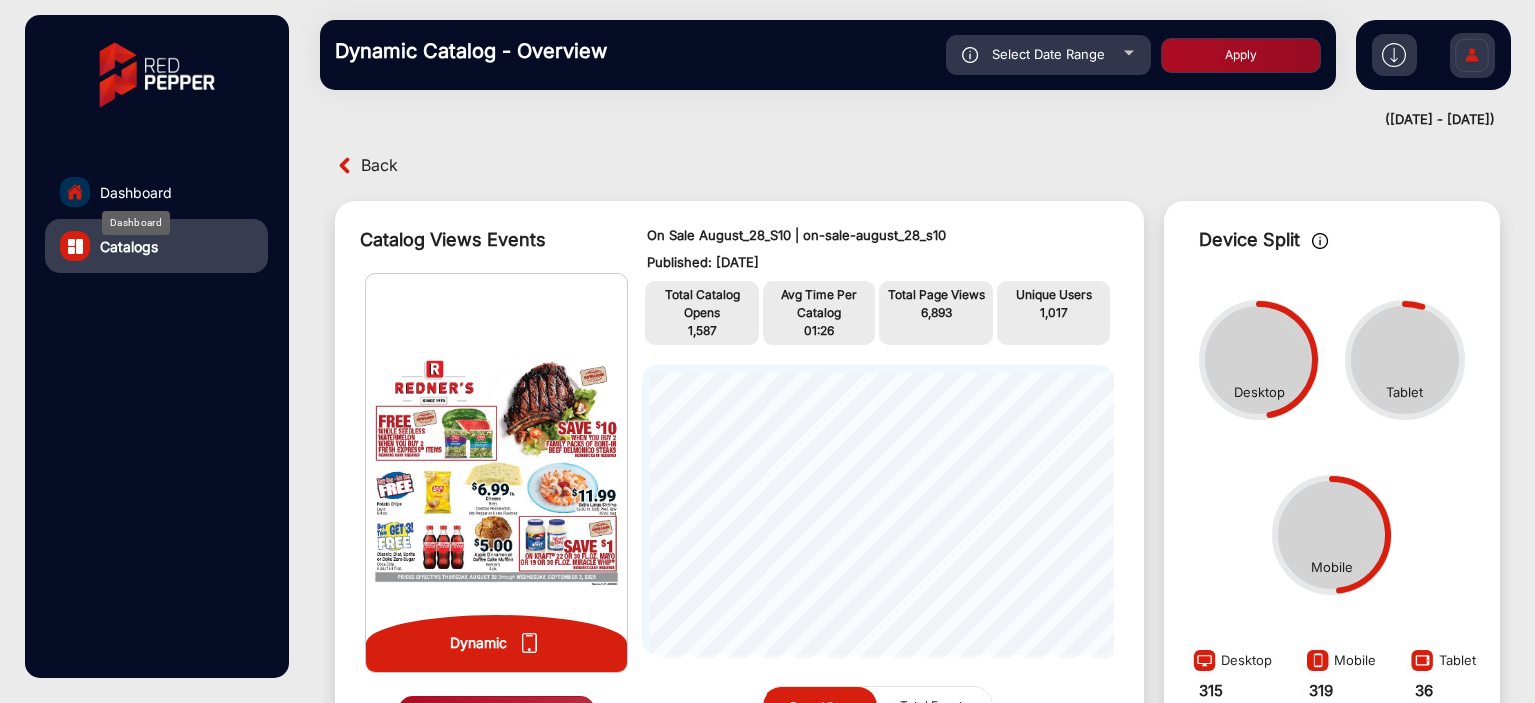
click at [116, 196] on span "Dashboard" at bounding box center [136, 192] width 72 height 21
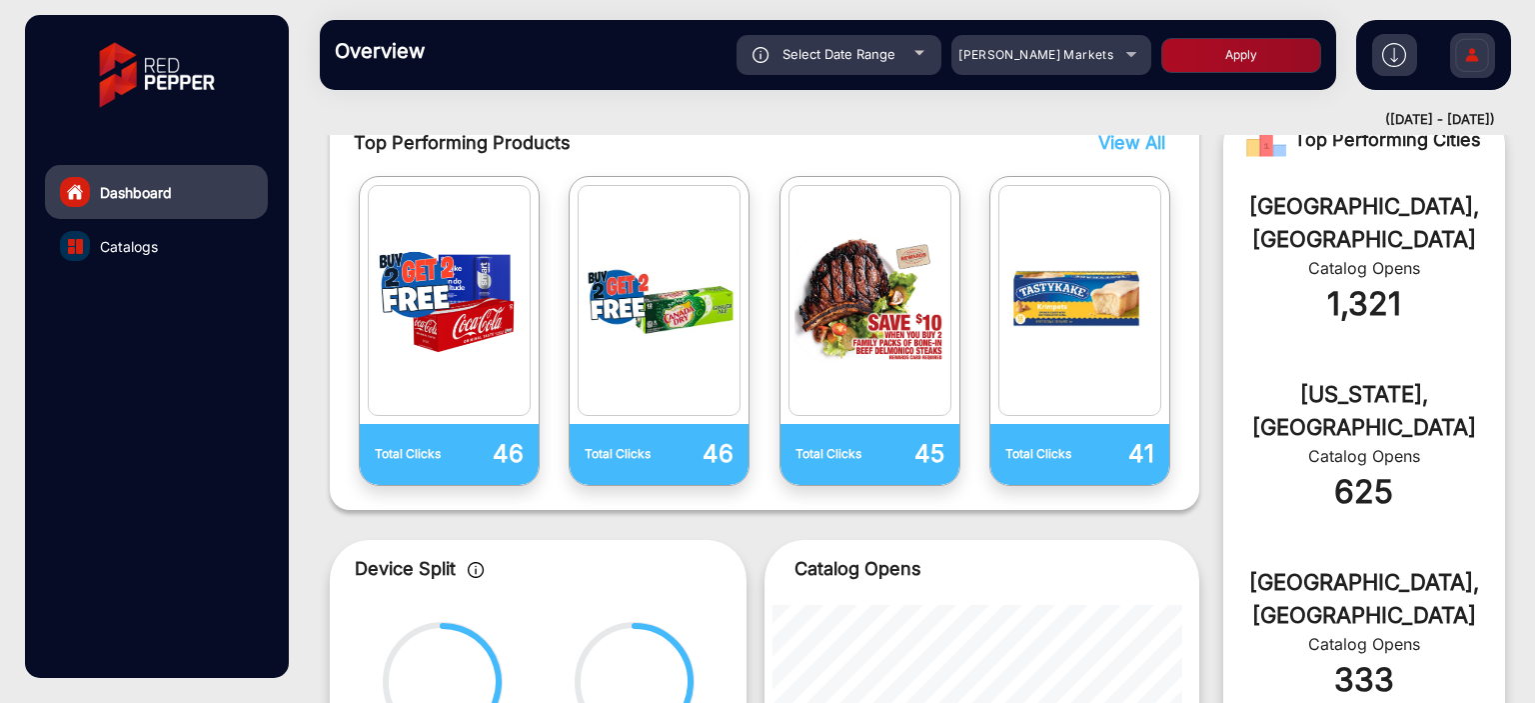
scroll to position [1041, 0]
